Goal: Participate in discussion

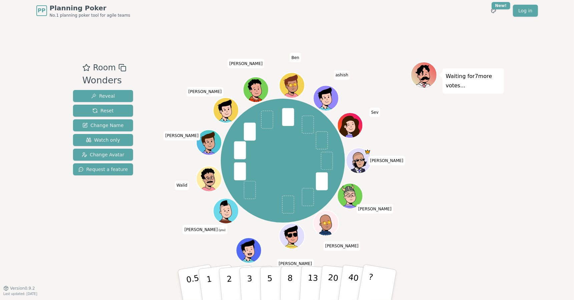
click at [123, 236] on div "Room Wonders Reveal Reset Change Name Watch only Change Avatar Request a feature" at bounding box center [103, 155] width 66 height 186
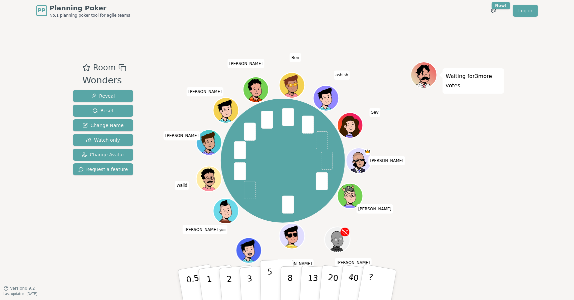
click at [270, 280] on p "5" at bounding box center [270, 285] width 6 height 36
click at [461, 215] on div "Waiting for 2 more votes..." at bounding box center [457, 155] width 93 height 186
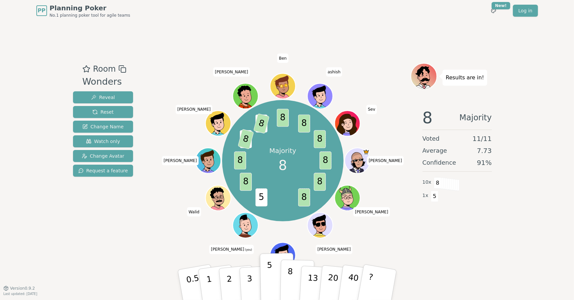
click at [290, 278] on p "8" at bounding box center [290, 285] width 6 height 36
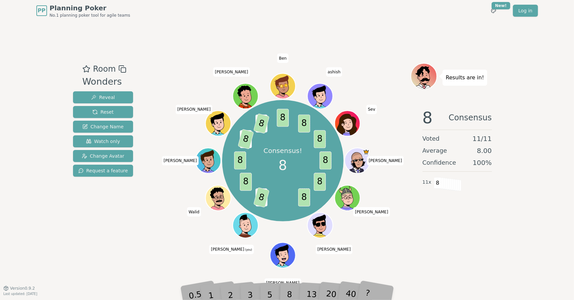
click at [481, 238] on div "Results are in! 8 Consensus Voted 11 / 11 Average 8.00 Confidence 100 % 11 x 8" at bounding box center [457, 155] width 93 height 184
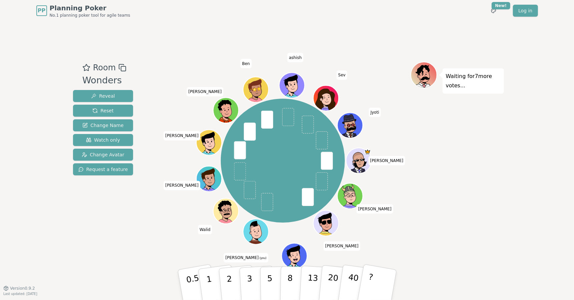
click at [498, 175] on div "Waiting for 7 more votes..." at bounding box center [457, 155] width 93 height 186
click at [270, 273] on p "5" at bounding box center [270, 285] width 6 height 36
click at [469, 216] on div "Waiting for 5 more votes..." at bounding box center [457, 155] width 93 height 186
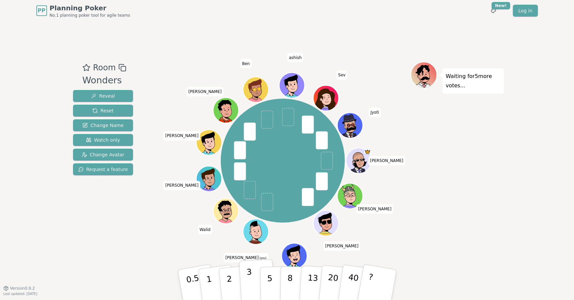
click at [251, 274] on button "3" at bounding box center [257, 285] width 36 height 52
click at [449, 244] on div "Waiting for 4 more votes..." at bounding box center [457, 155] width 93 height 186
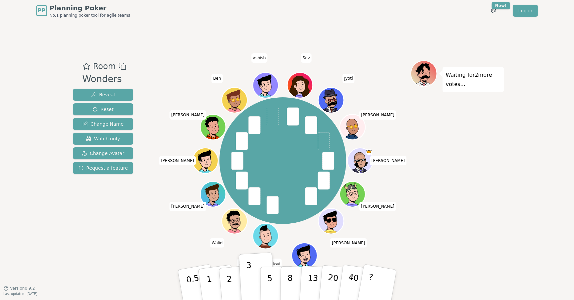
click at [518, 190] on div "PP Planning Poker No.1 planning poker tool for agile teams Toggle theme New! Lo…" at bounding box center [287, 150] width 574 height 300
